Goal: Task Accomplishment & Management: Use online tool/utility

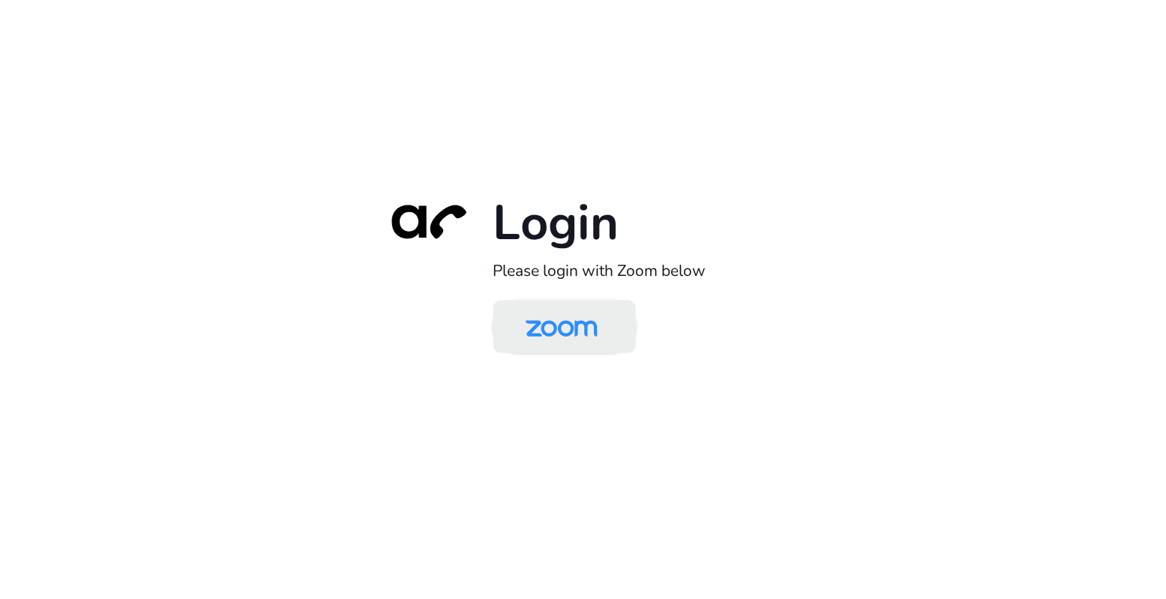
click at [540, 345] on img at bounding box center [561, 328] width 103 height 49
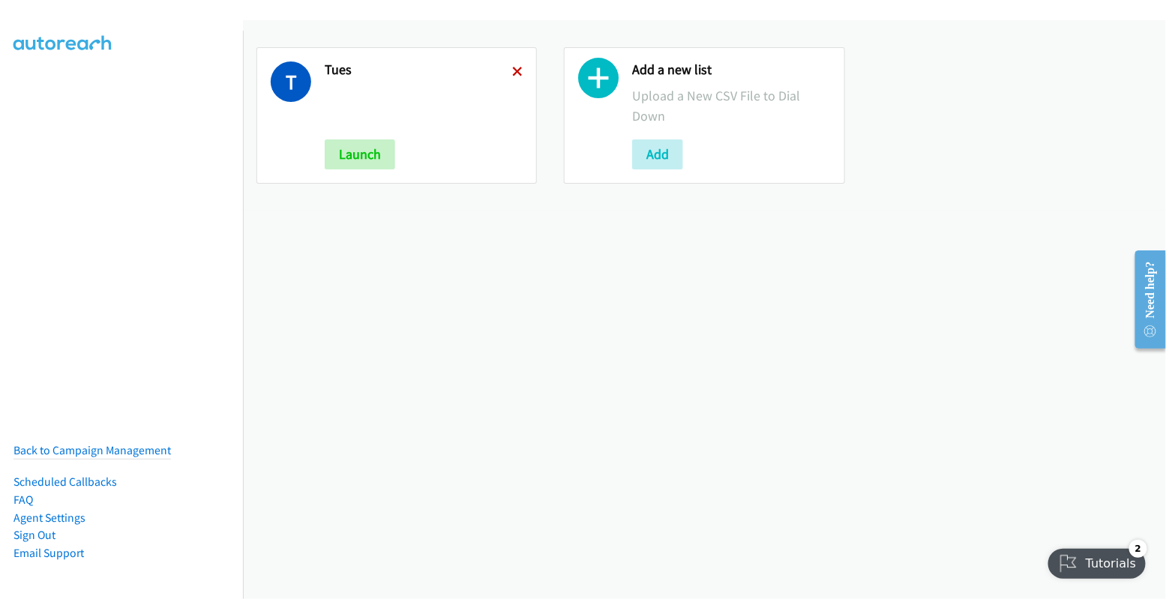
click at [515, 72] on icon at bounding box center [517, 72] width 10 height 10
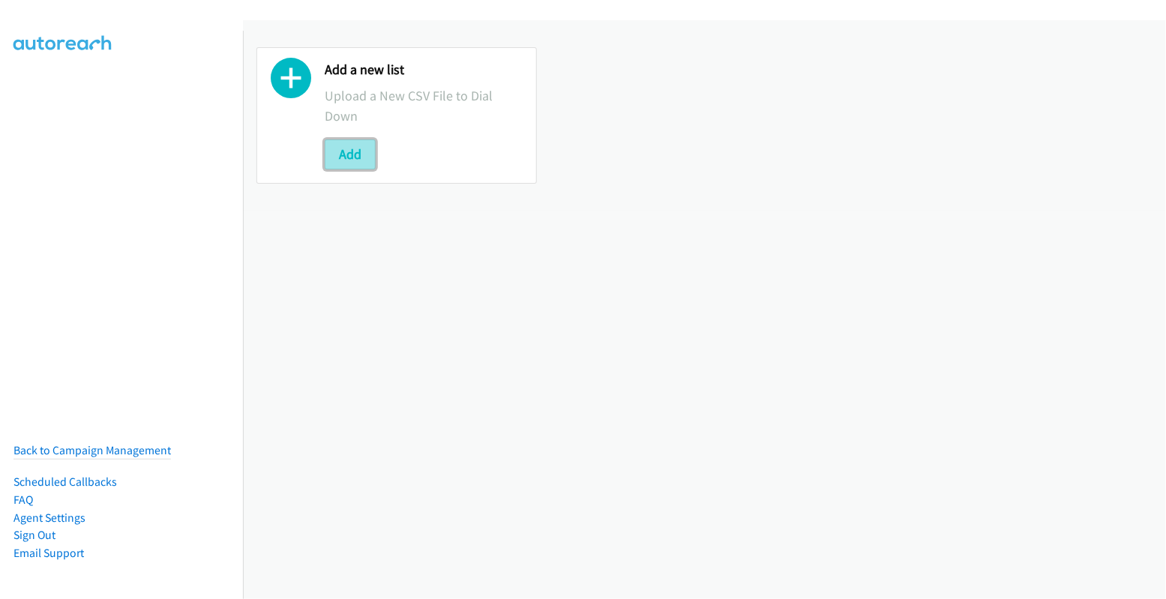
click at [349, 157] on button "Add" at bounding box center [350, 154] width 51 height 30
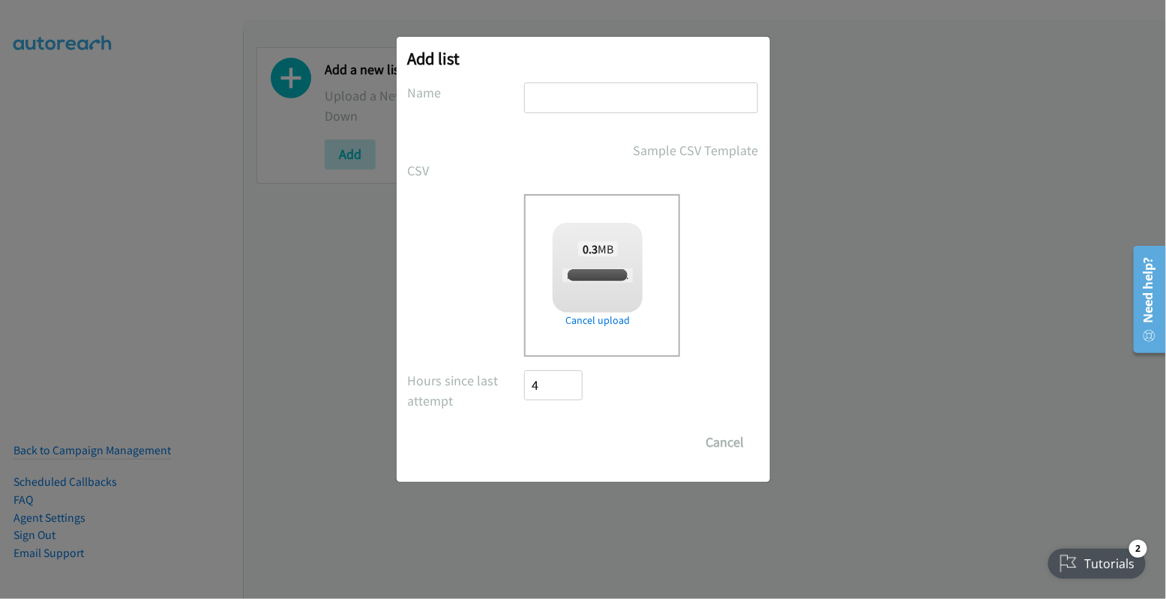
checkbox input "true"
click at [588, 100] on input "text" at bounding box center [641, 97] width 234 height 31
type input "tues"
click at [577, 439] on input "Save List" at bounding box center [564, 442] width 79 height 30
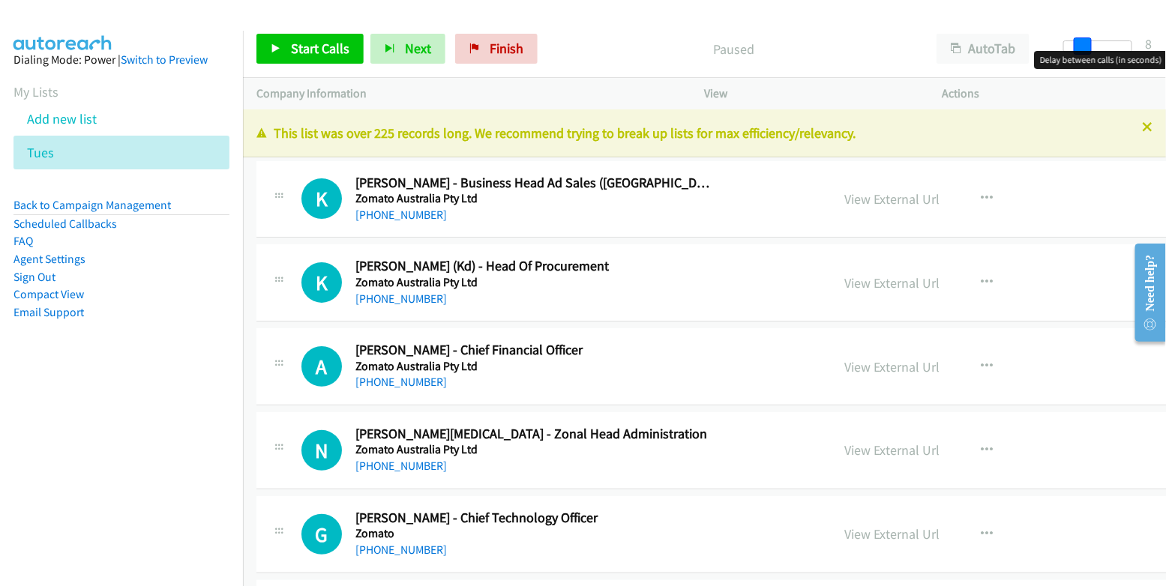
drag, startPoint x: 1072, startPoint y: 46, endPoint x: 1089, endPoint y: 48, distance: 17.4
click at [1089, 48] on span at bounding box center [1083, 46] width 18 height 18
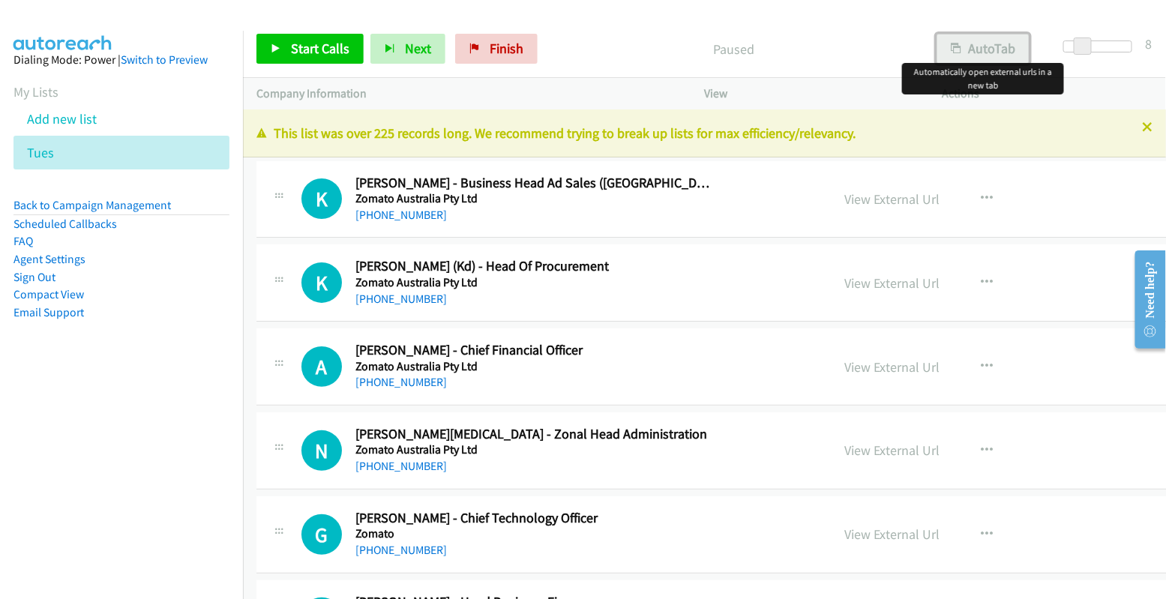
click at [997, 51] on button "AutoTab" at bounding box center [982, 49] width 93 height 30
click at [851, 196] on link "View External Url" at bounding box center [891, 198] width 95 height 17
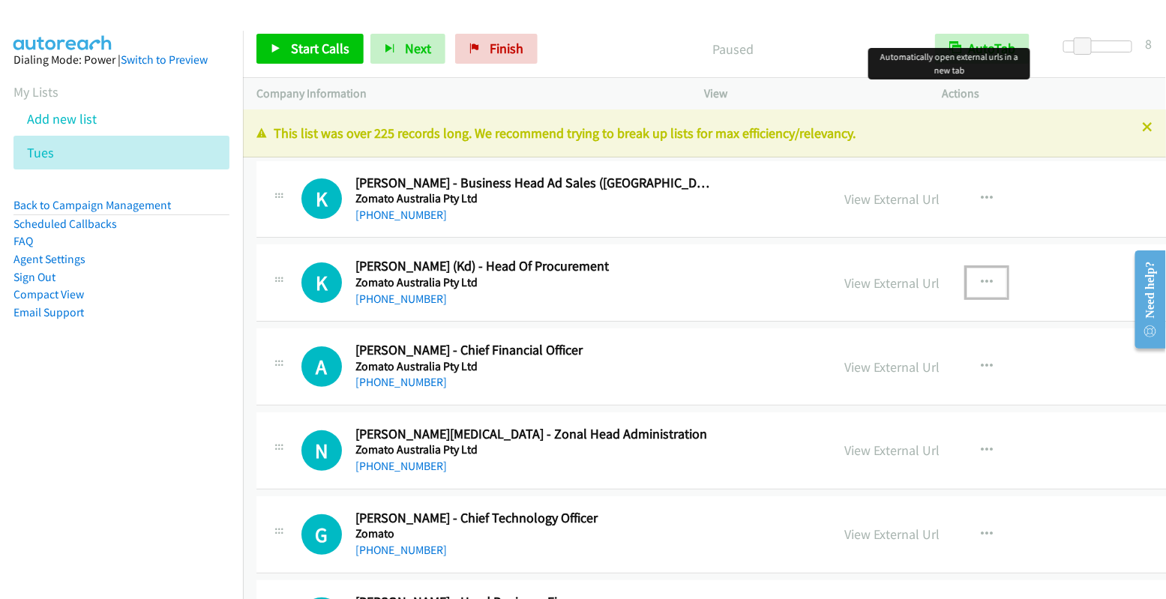
click at [981, 281] on icon "button" at bounding box center [987, 283] width 12 height 12
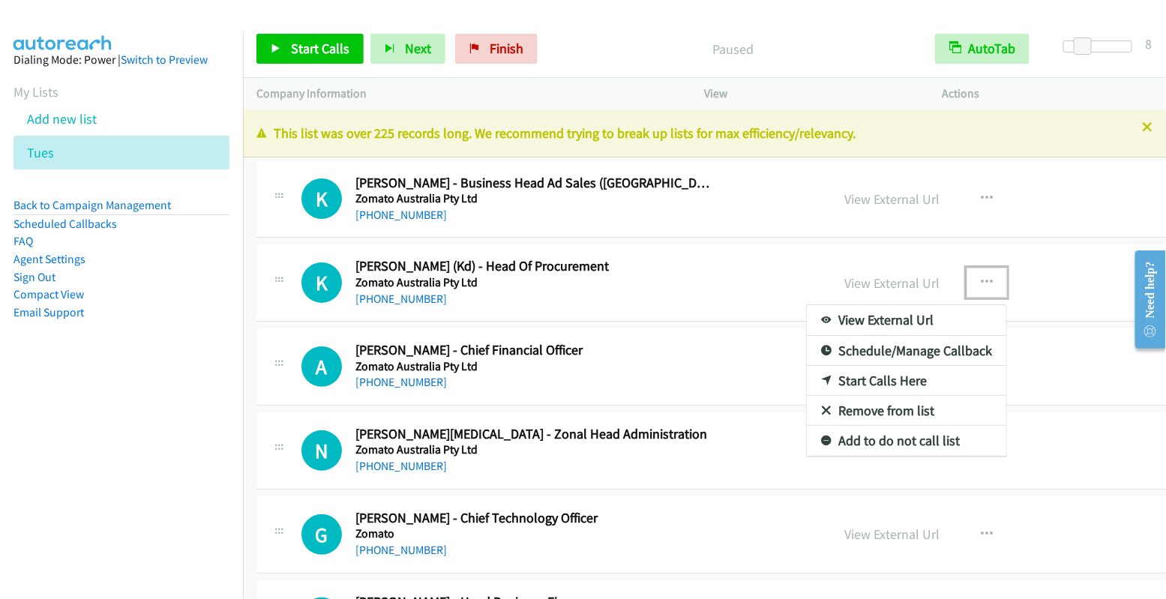
click at [885, 377] on link "Start Calls Here" at bounding box center [906, 381] width 199 height 30
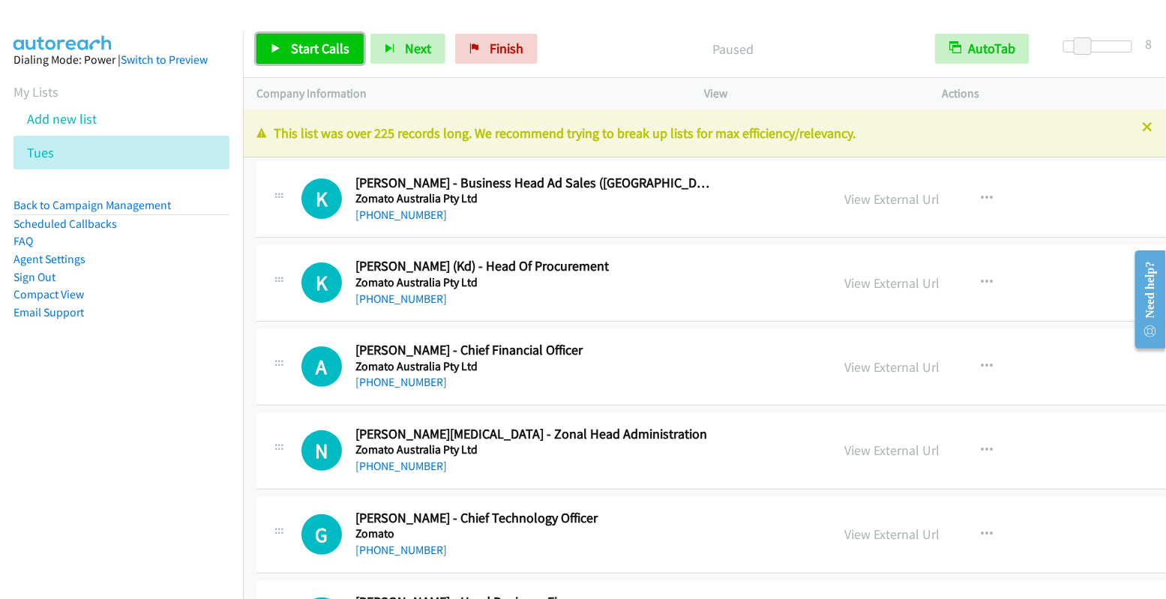
click at [324, 48] on span "Start Calls" at bounding box center [320, 48] width 58 height 17
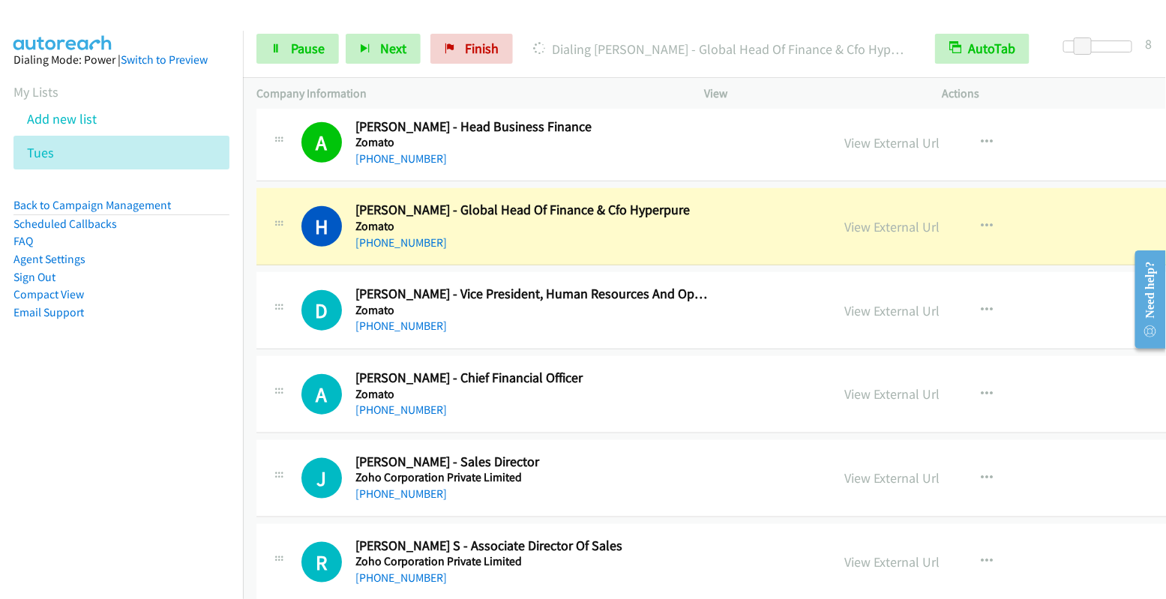
scroll to position [555, 0]
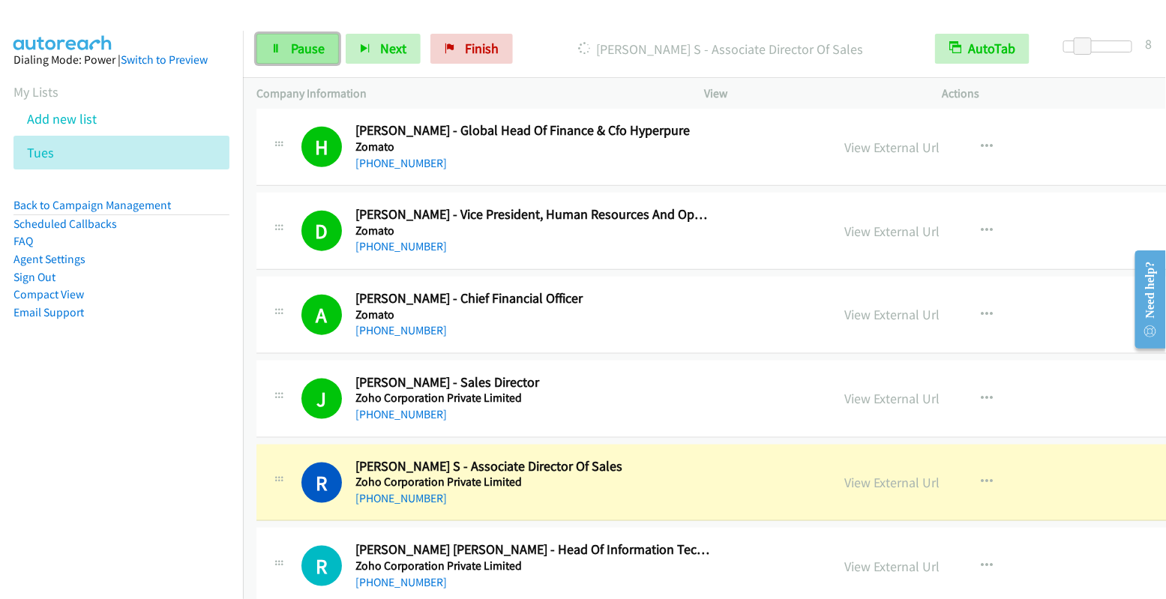
click at [302, 55] on span "Pause" at bounding box center [308, 48] width 34 height 17
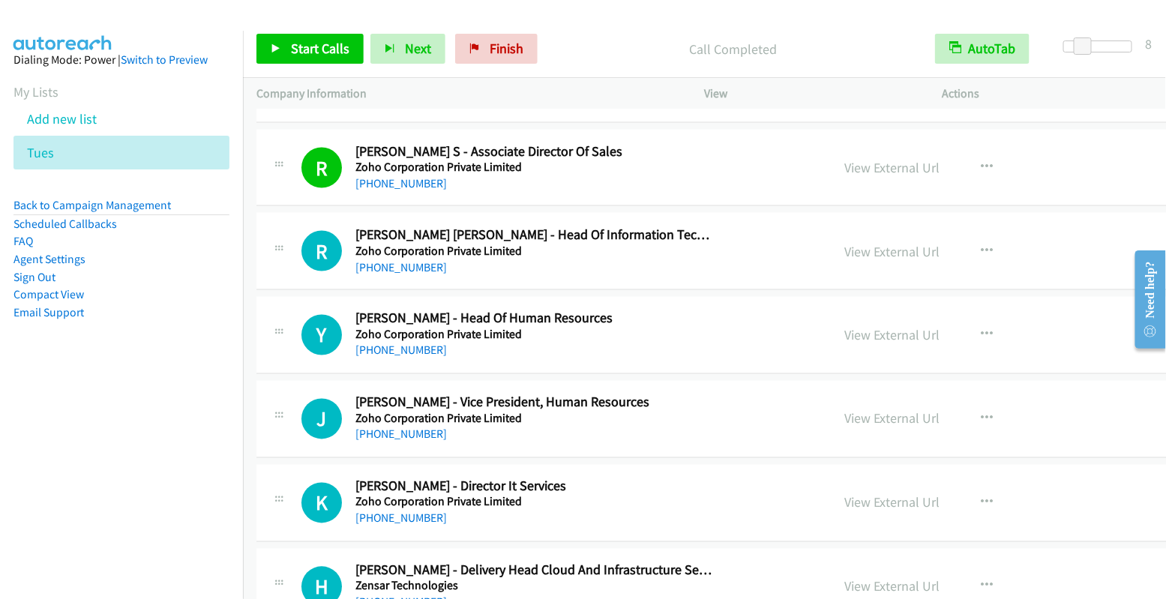
scroll to position [870, 0]
click at [966, 238] on button "button" at bounding box center [986, 251] width 40 height 30
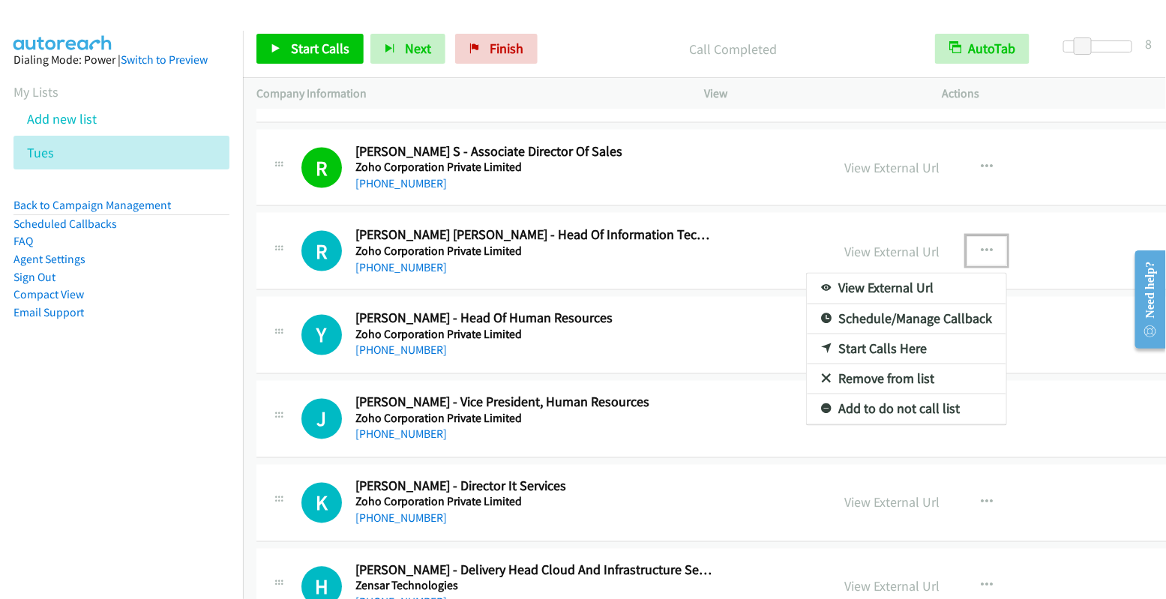
click at [880, 344] on link "Start Calls Here" at bounding box center [906, 349] width 199 height 30
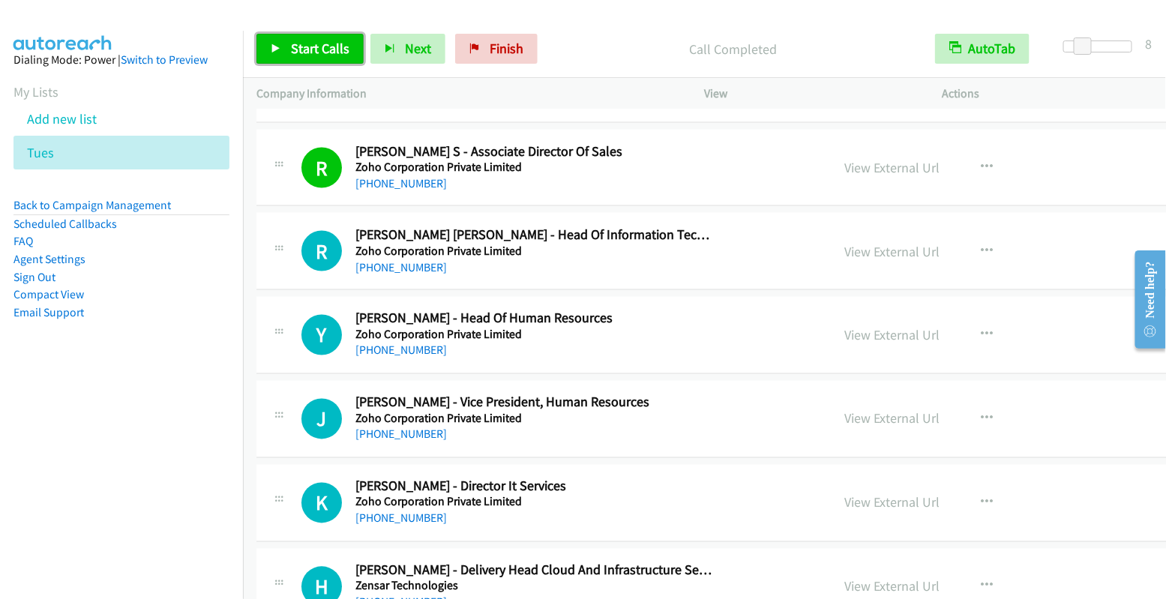
click at [313, 57] on link "Start Calls" at bounding box center [309, 49] width 107 height 30
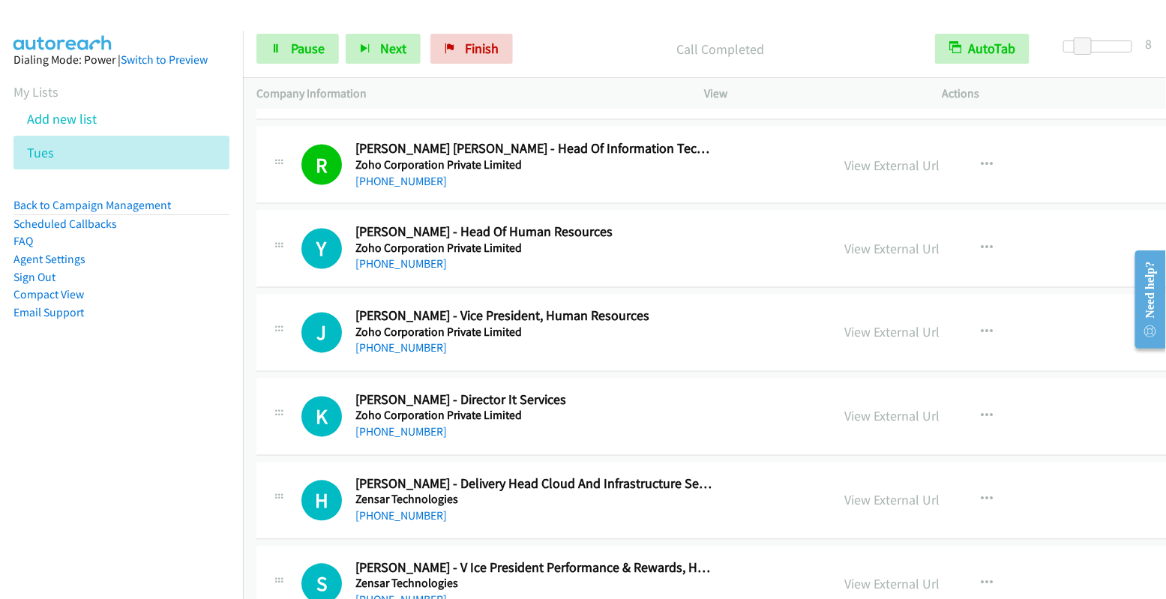
scroll to position [1044, 0]
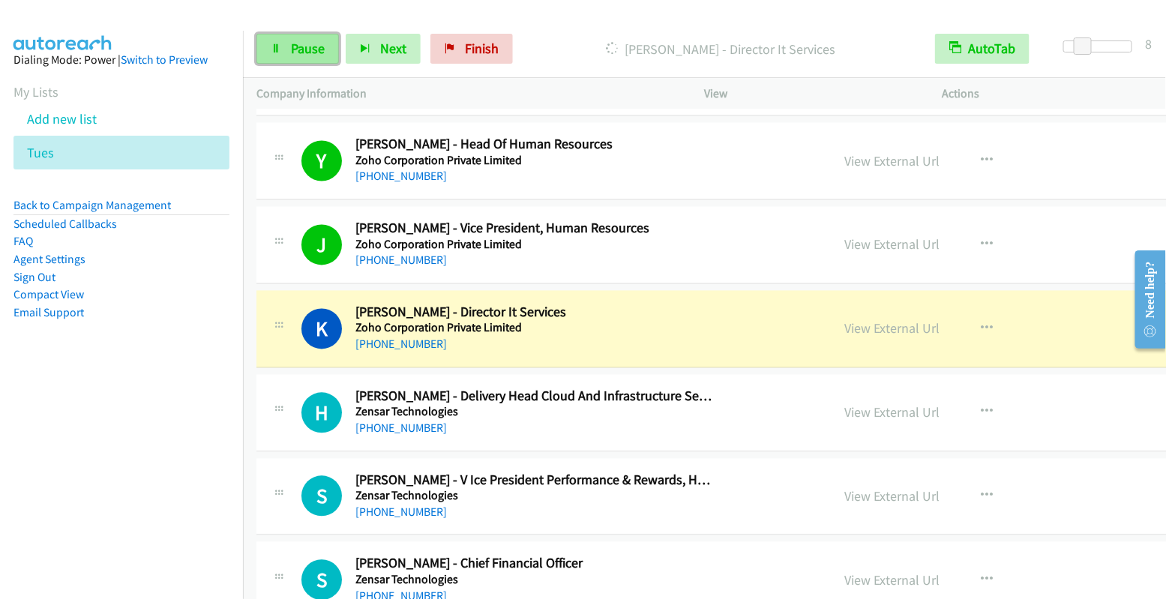
click at [312, 46] on span "Pause" at bounding box center [308, 48] width 34 height 17
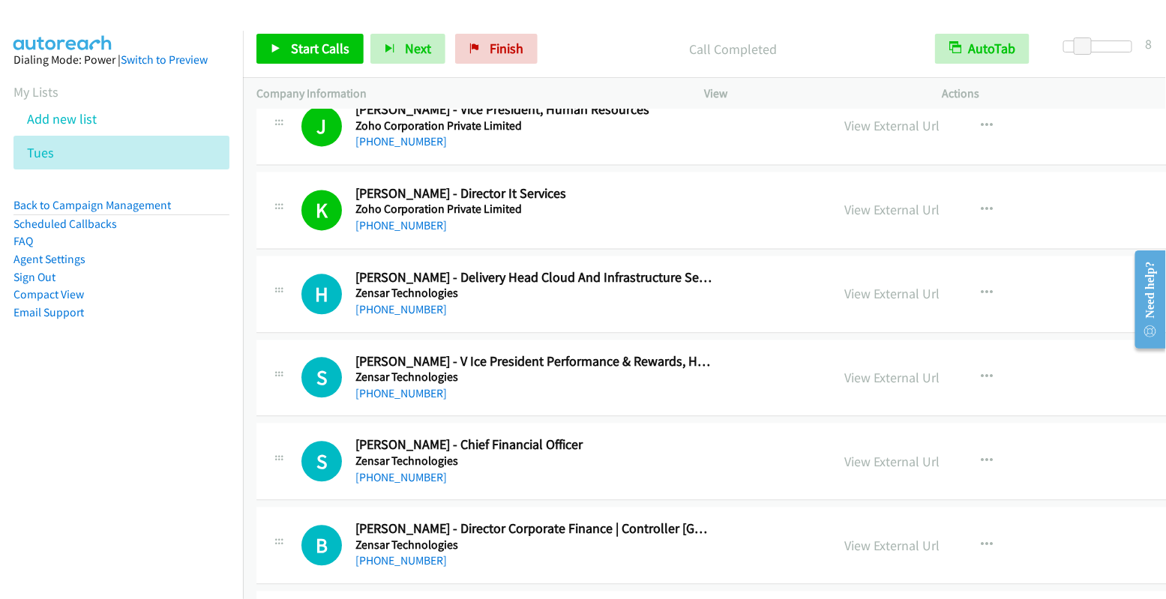
scroll to position [1190, 0]
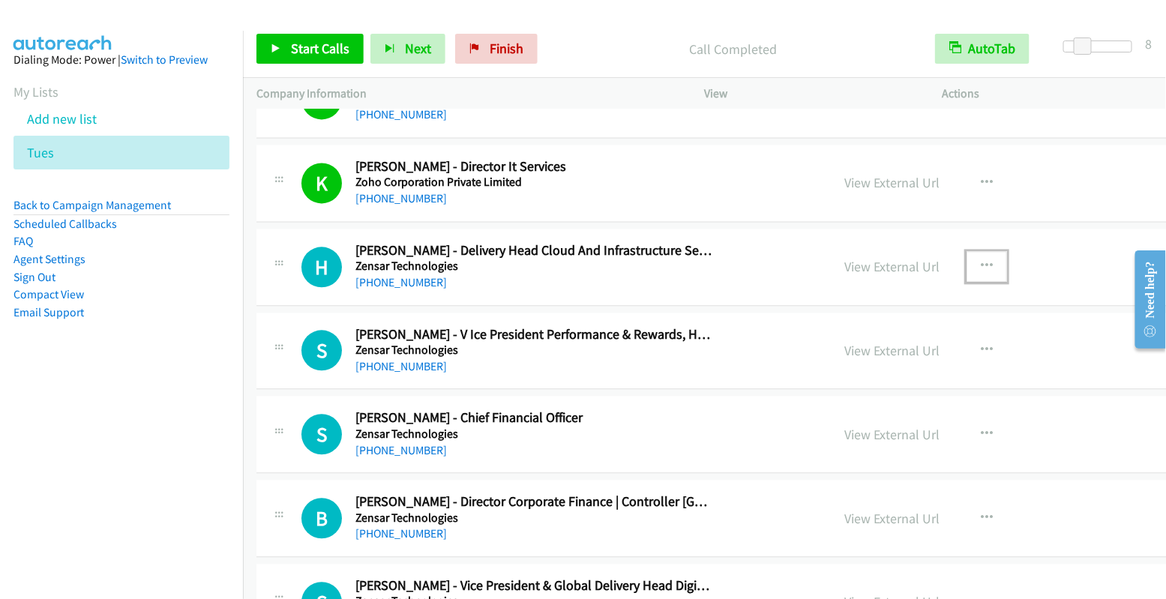
click at [981, 260] on icon "button" at bounding box center [987, 266] width 12 height 12
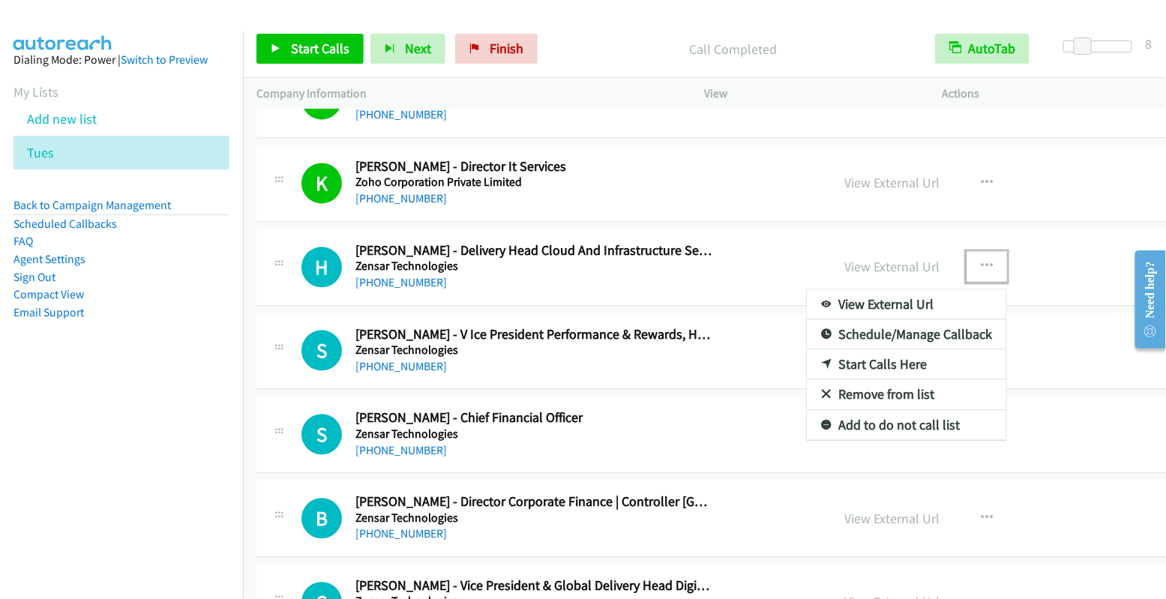
drag, startPoint x: 853, startPoint y: 358, endPoint x: 762, endPoint y: 305, distance: 105.4
click at [308, 44] on div at bounding box center [583, 299] width 1166 height 599
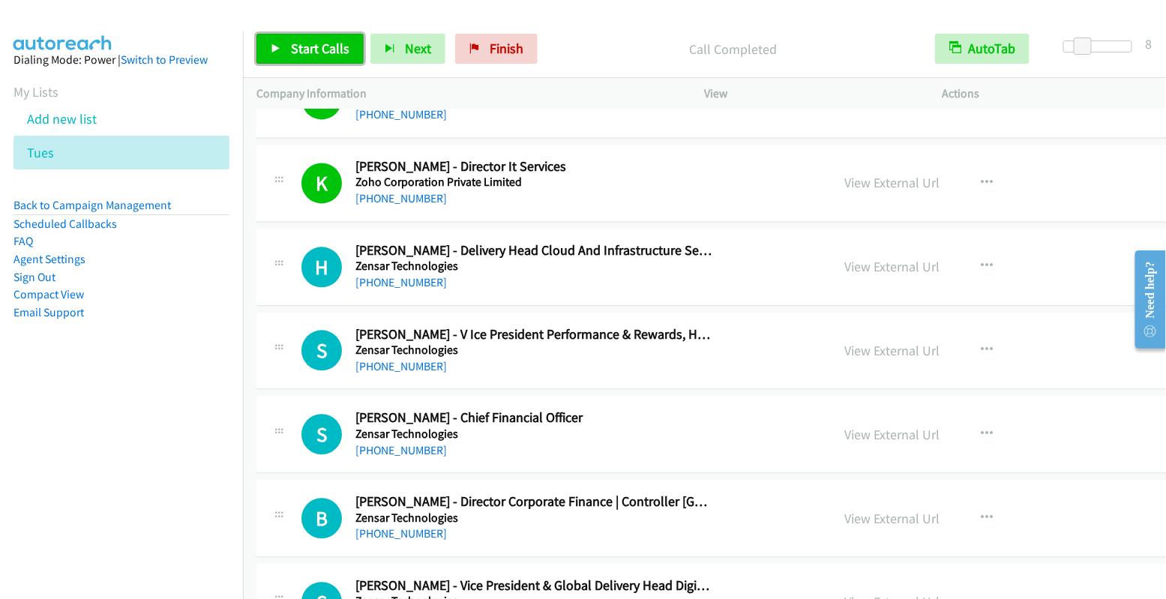
click at [295, 51] on span "Start Calls" at bounding box center [320, 48] width 58 height 17
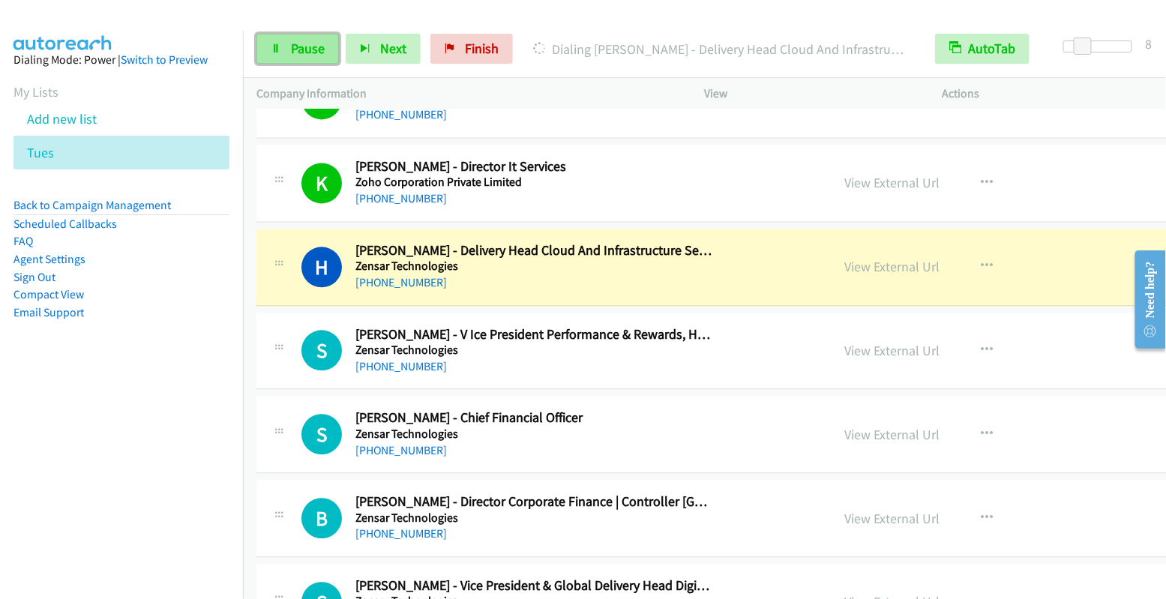
click at [310, 48] on span "Pause" at bounding box center [308, 48] width 34 height 17
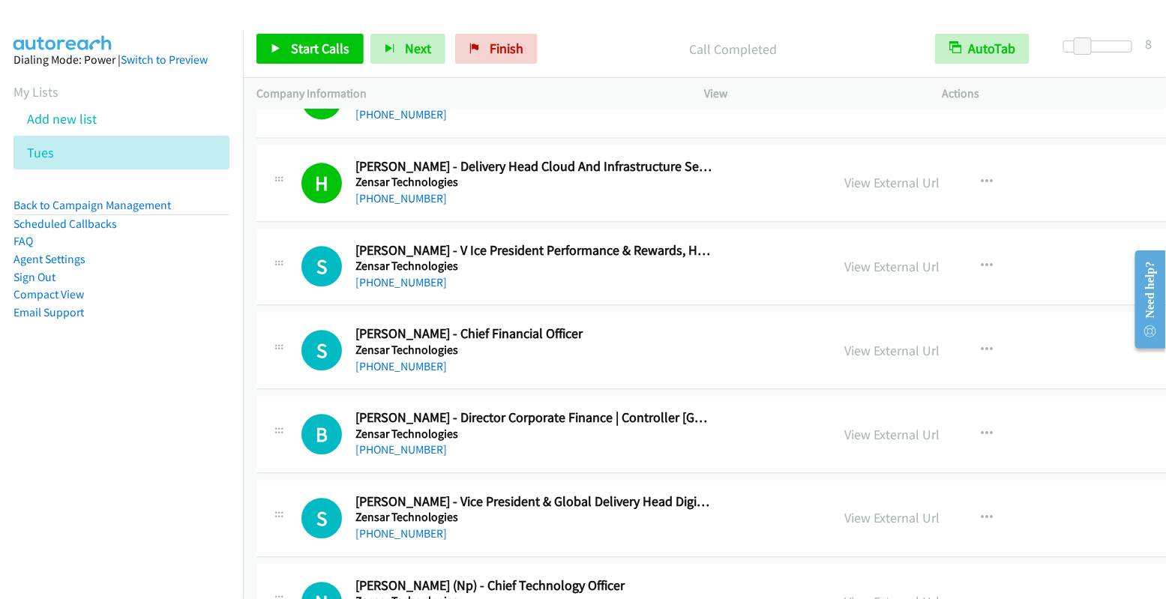
scroll to position [1277, 0]
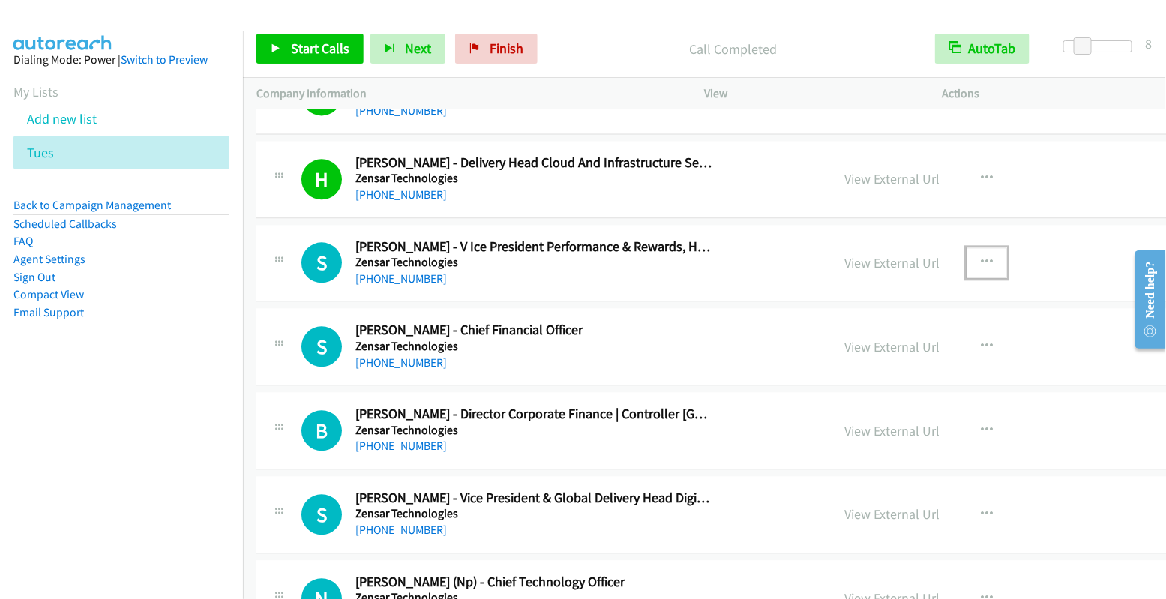
click at [981, 256] on icon "button" at bounding box center [987, 262] width 12 height 12
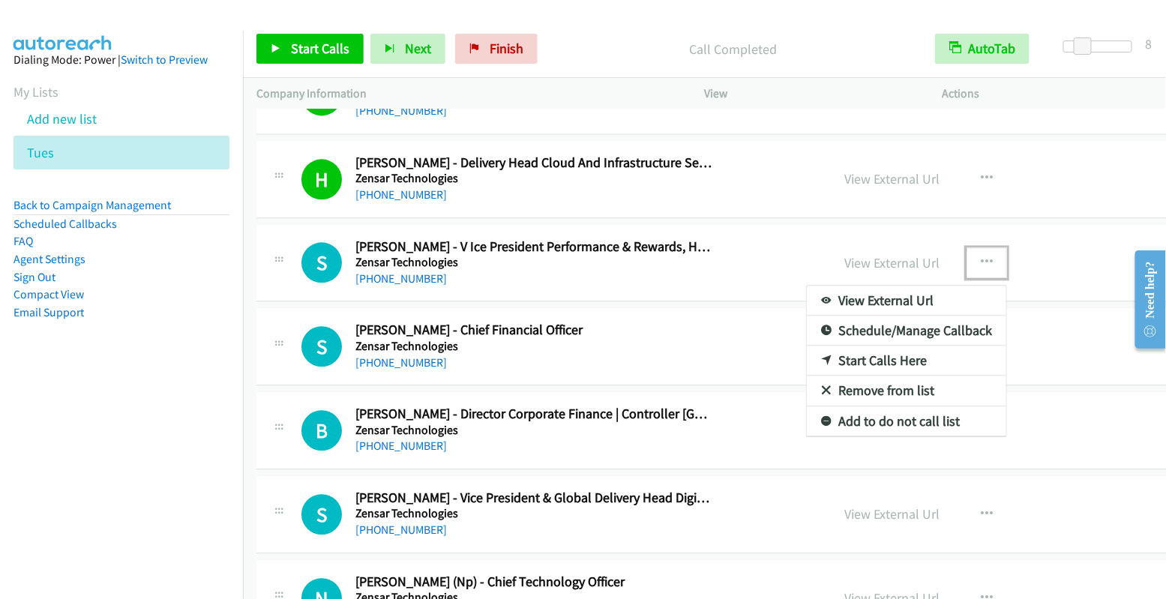
click at [880, 353] on link "Start Calls Here" at bounding box center [906, 361] width 199 height 30
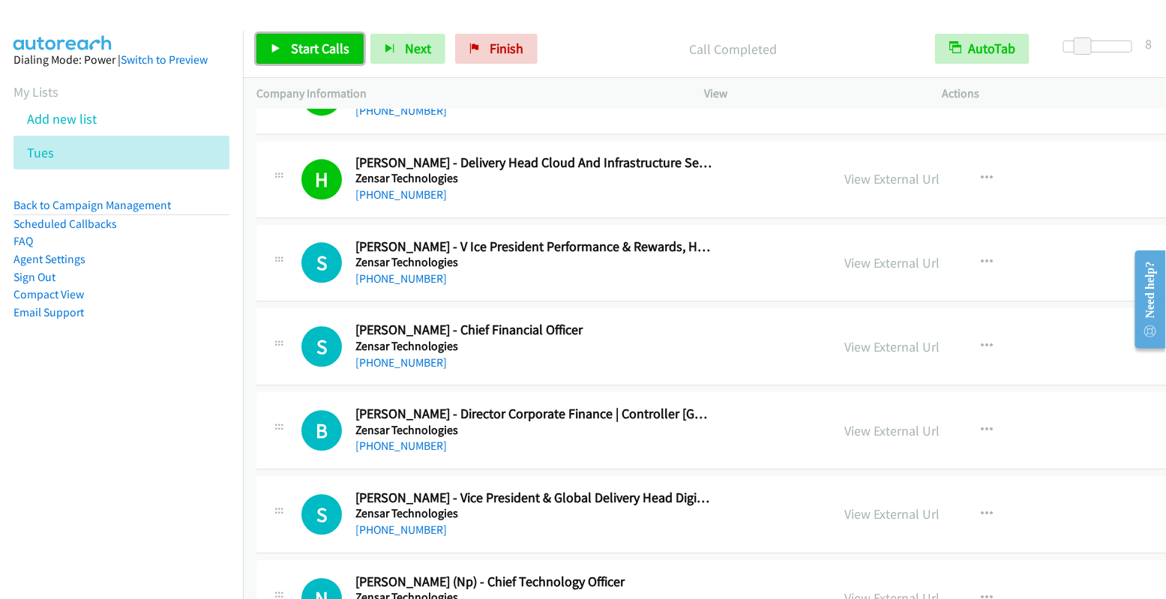
click at [332, 54] on span "Start Calls" at bounding box center [320, 48] width 58 height 17
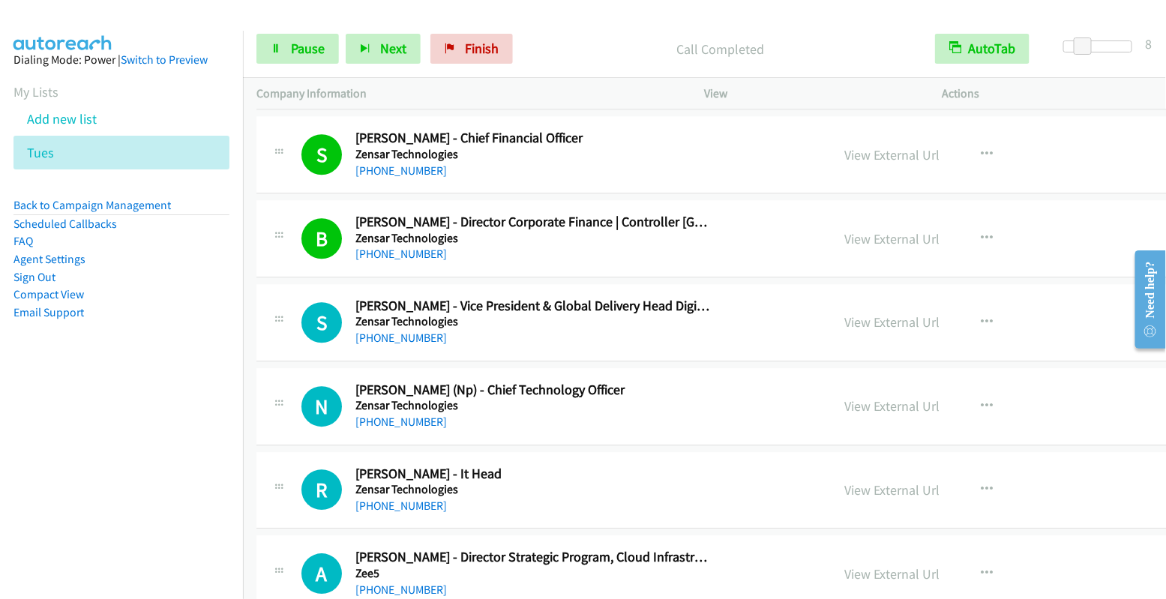
scroll to position [1586, 0]
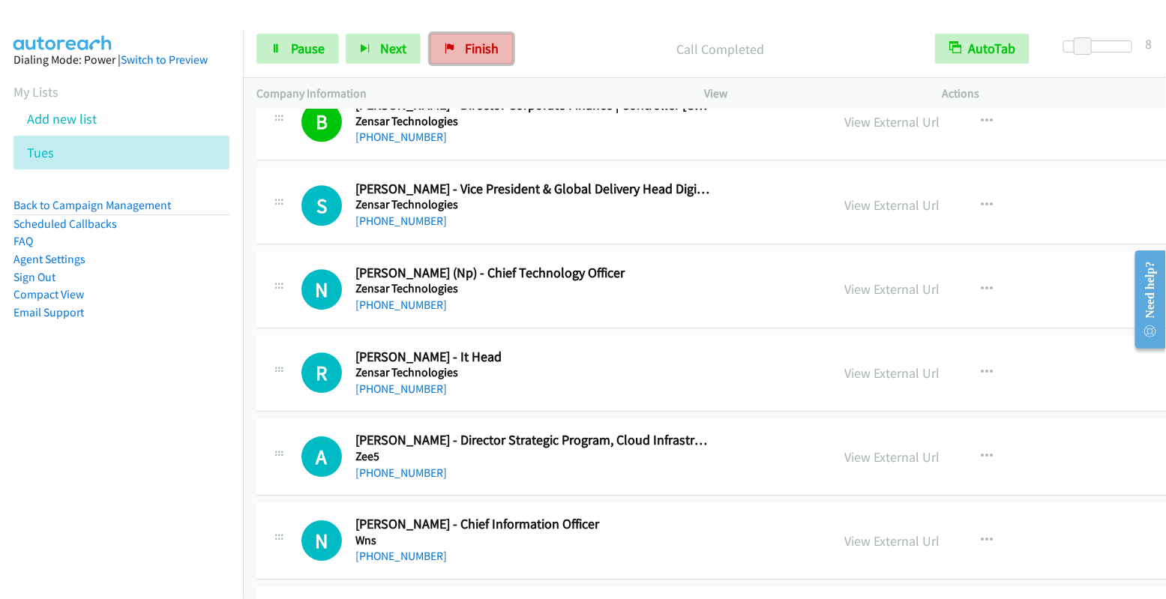
click at [479, 44] on span "Finish" at bounding box center [482, 48] width 34 height 17
